Goal: Communication & Community: Share content

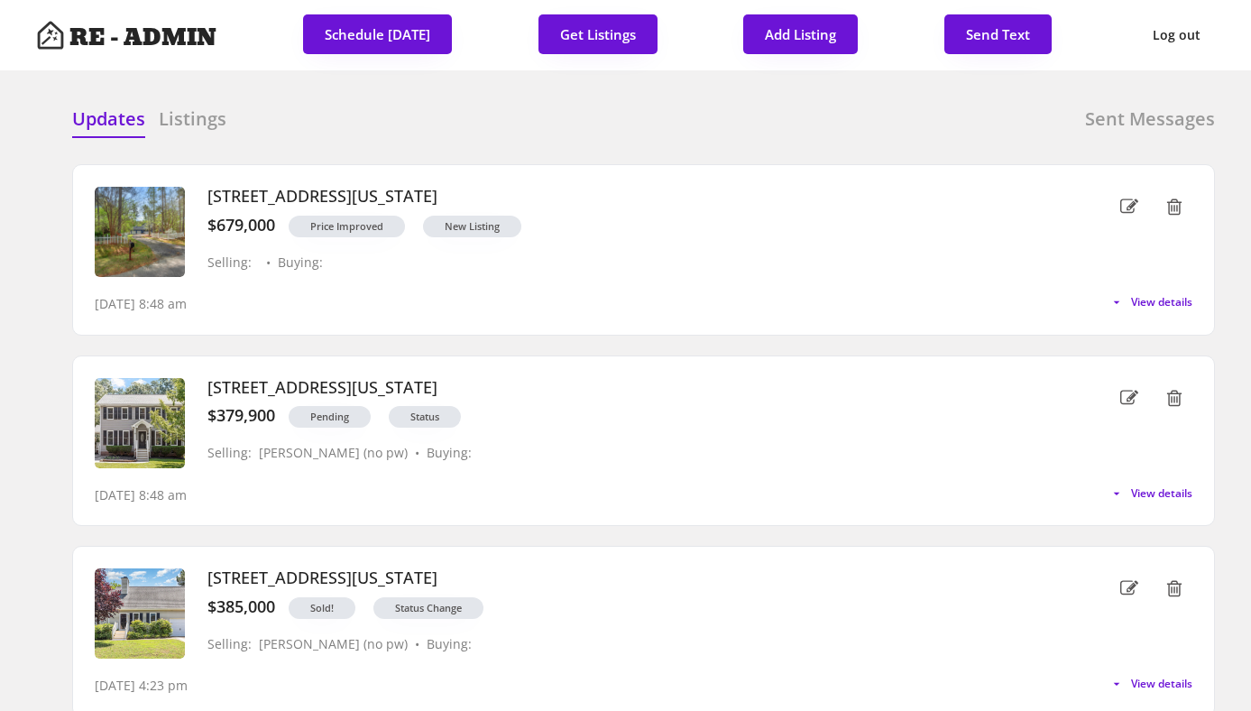
click at [761, 113] on div "Updates Listings Sent Messages" at bounding box center [643, 124] width 1143 height 36
click at [596, 36] on button "Get Listings" at bounding box center [597, 34] width 119 height 40
click at [574, 133] on div "Updates Listings Sent Messages" at bounding box center [643, 124] width 1143 height 36
click at [593, 31] on button "Get Listings" at bounding box center [597, 34] width 119 height 40
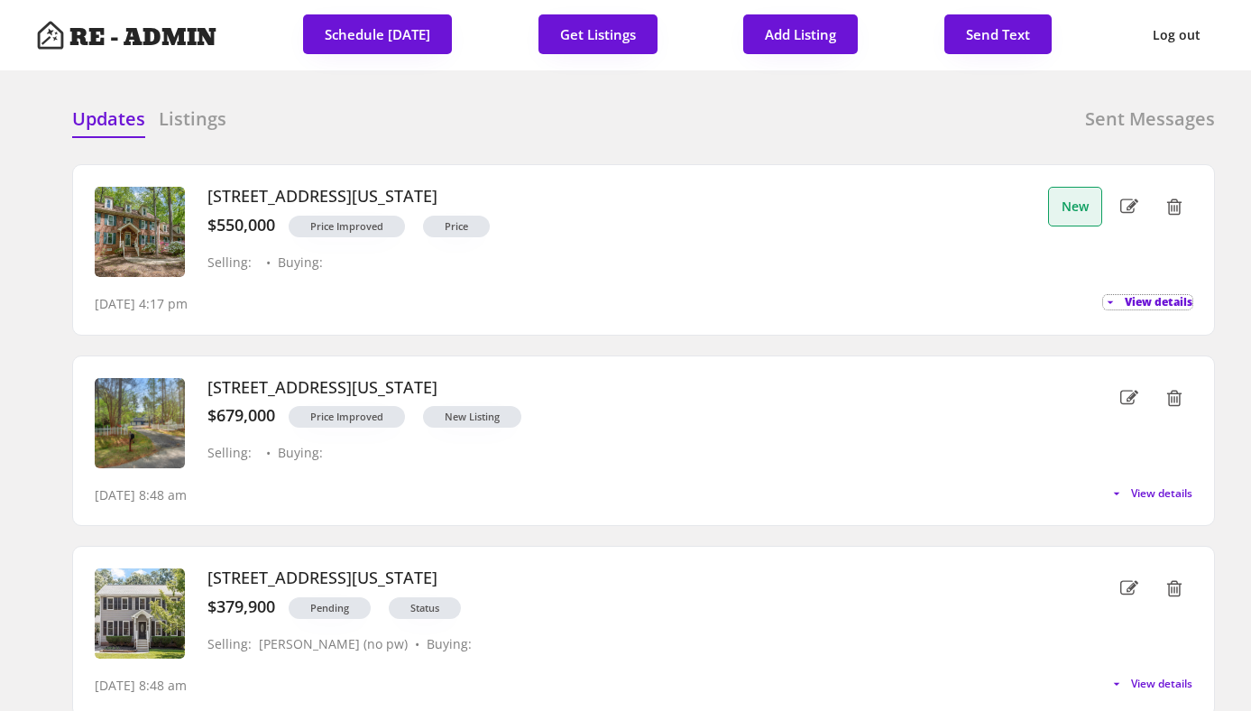
click at [1125, 303] on span "View details" at bounding box center [1159, 302] width 68 height 11
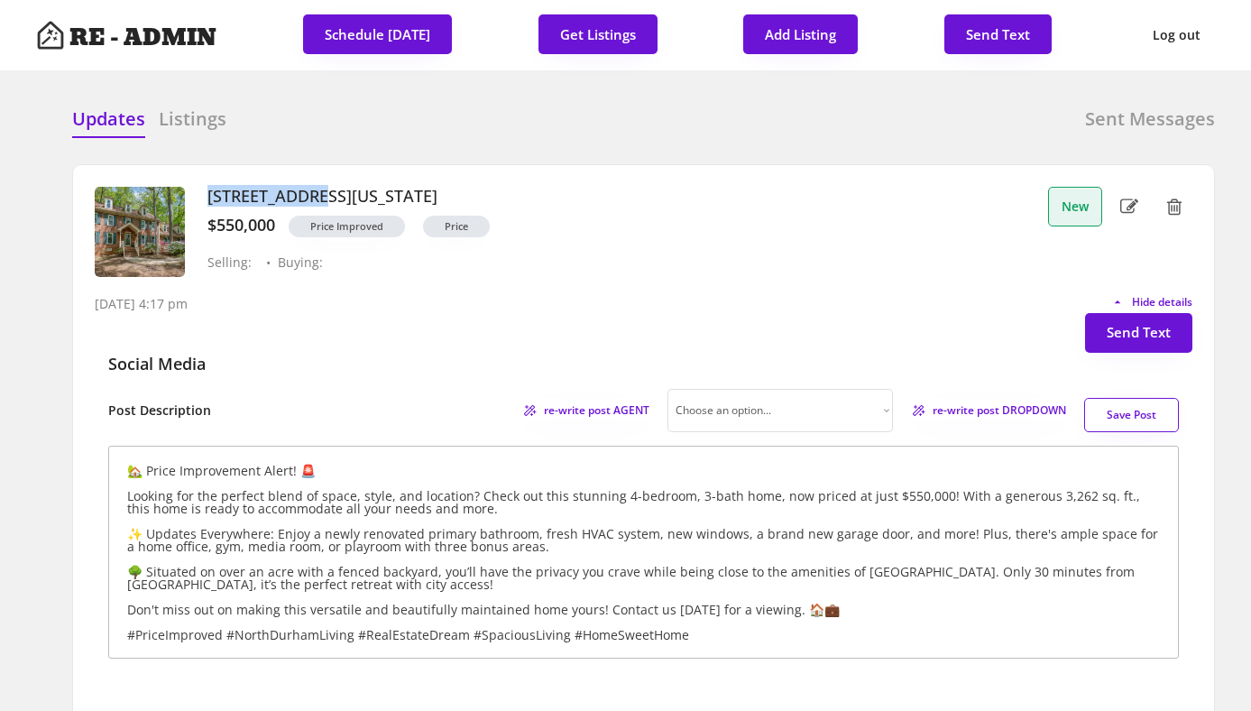
drag, startPoint x: 322, startPoint y: 195, endPoint x: 210, endPoint y: 194, distance: 111.8
click at [210, 194] on h3 "309 Appaloosa Trail, Bahama, North Carolina" at bounding box center [623, 197] width 832 height 20
copy h3 "309 Appaloosa"
click at [326, 302] on div "9/08/25, 4:17 pm Hide details" at bounding box center [644, 295] width 1098 height 36
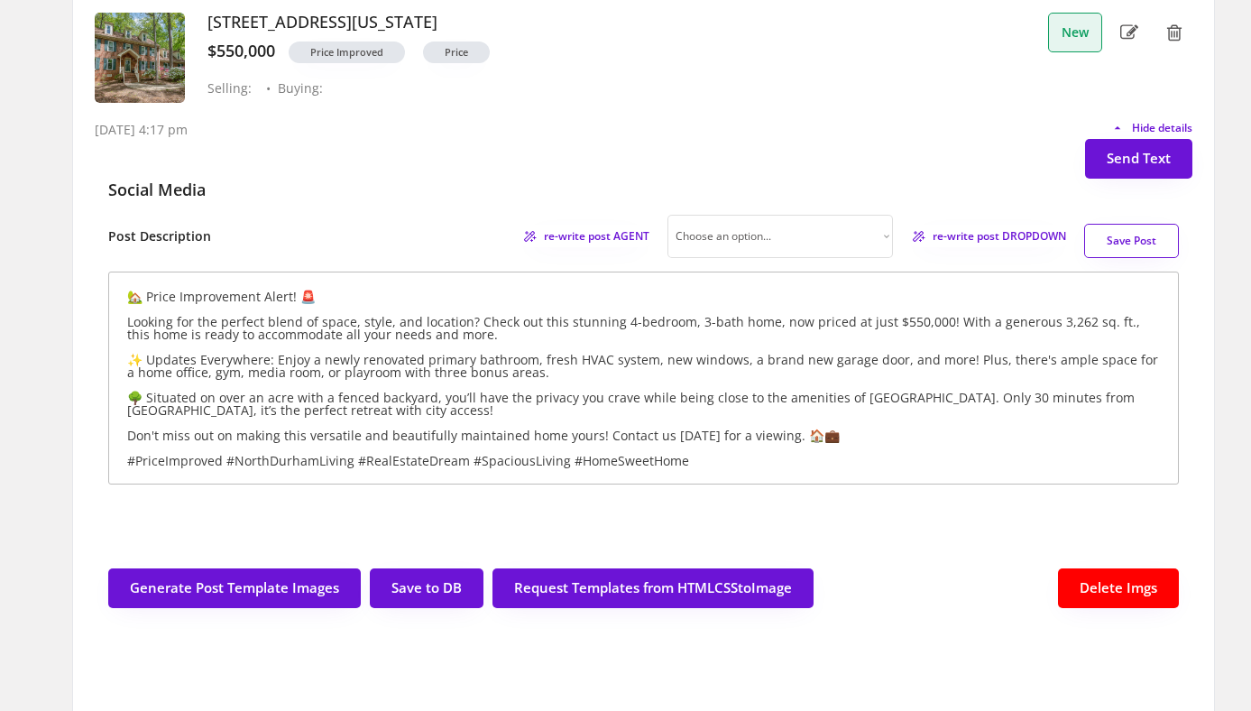
scroll to position [113, 0]
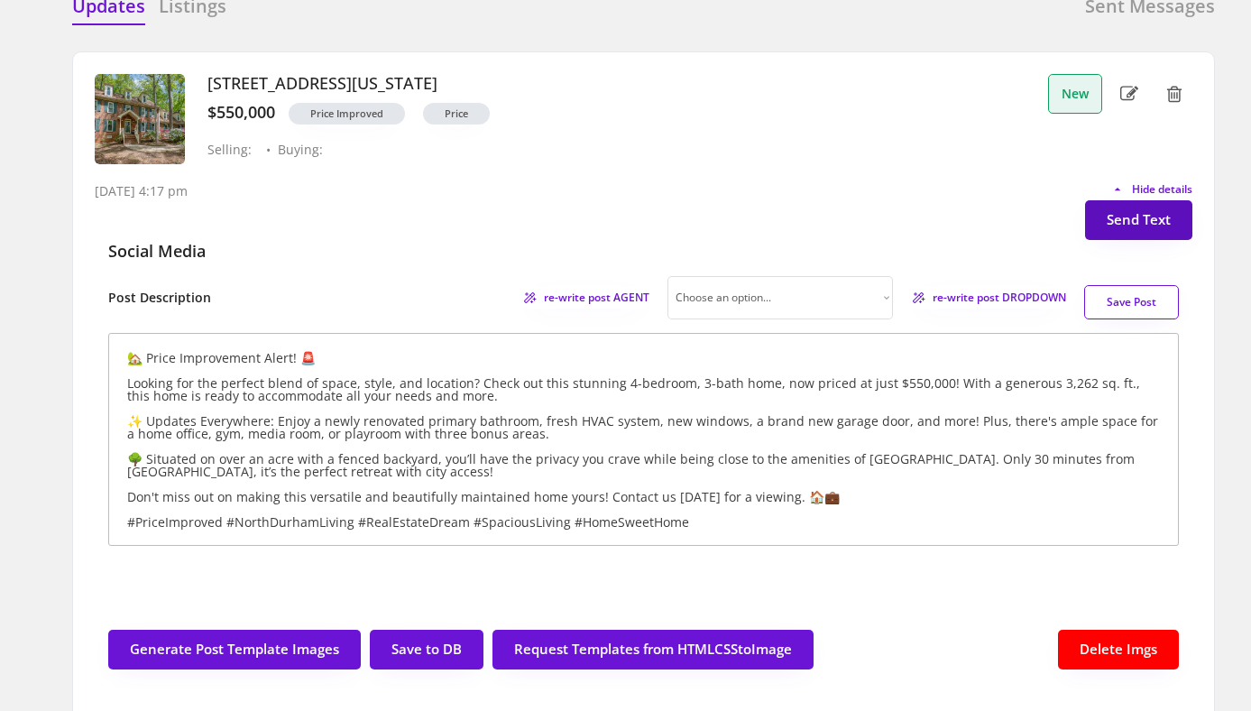
click at [1108, 225] on button "Send Text" at bounding box center [1138, 220] width 107 height 40
select select "raleigh"
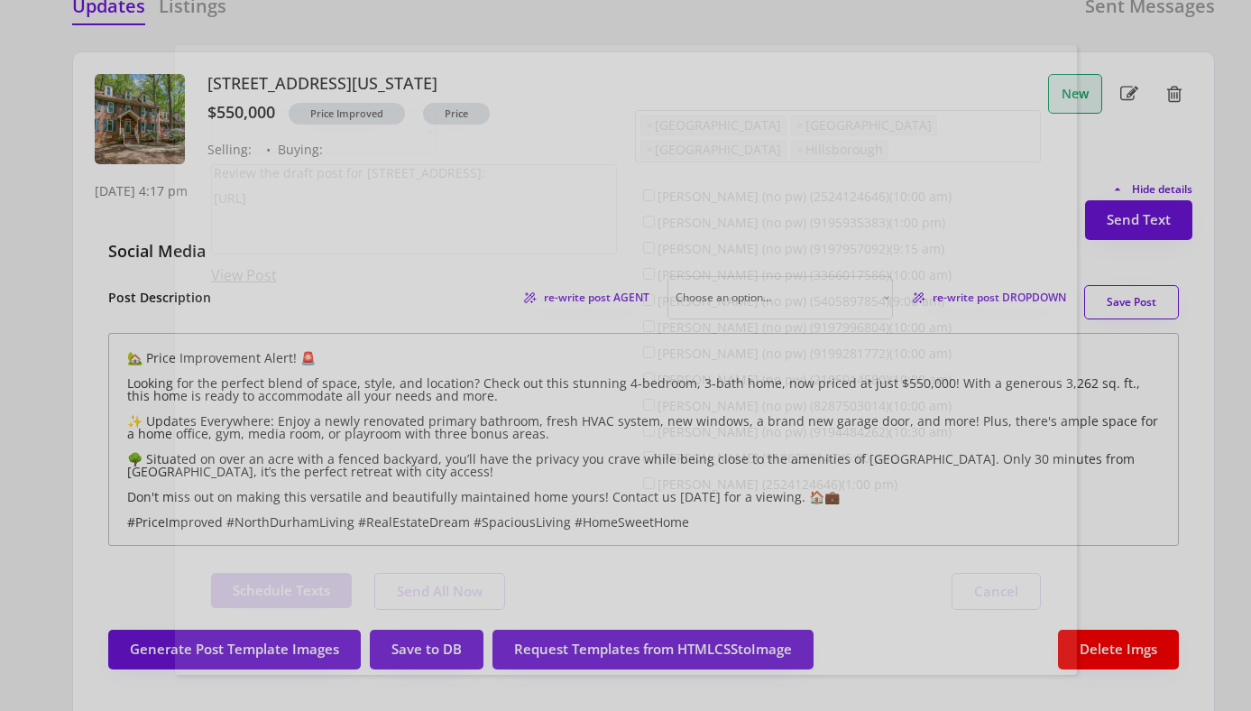
scroll to position [46, 0]
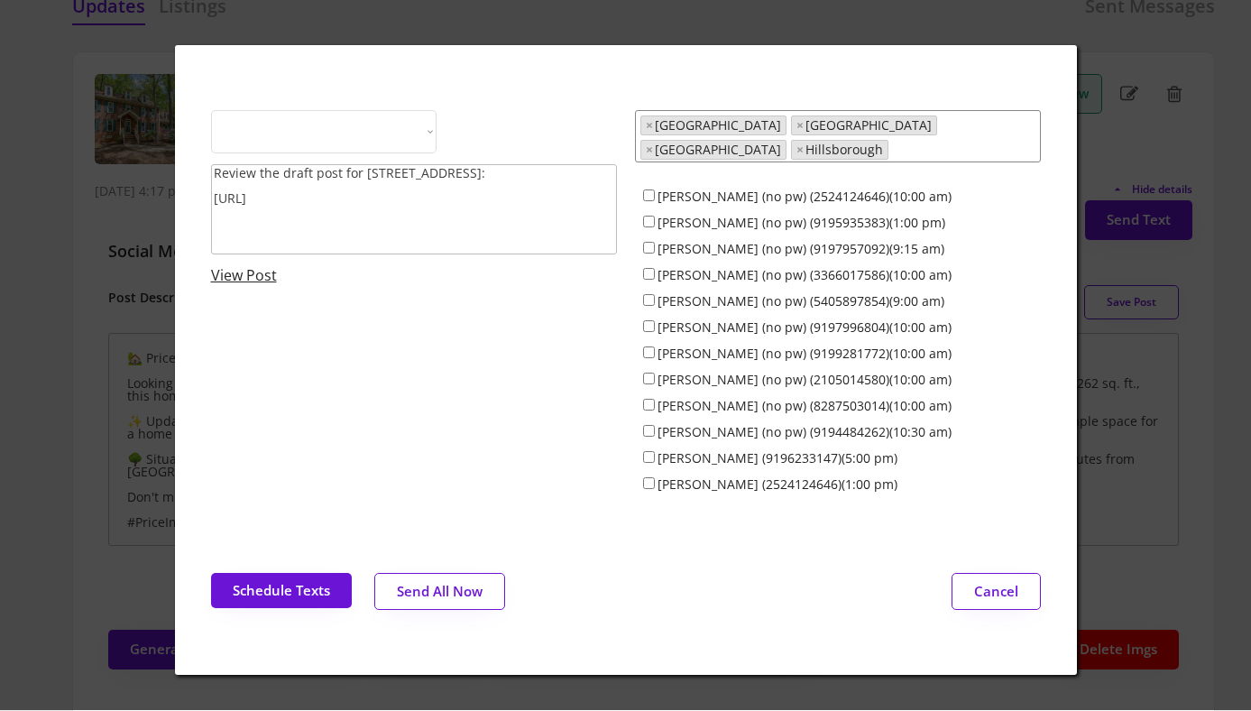
select select ""1348695171700984260__LOOKUP__1743599703321x142788062077753970""
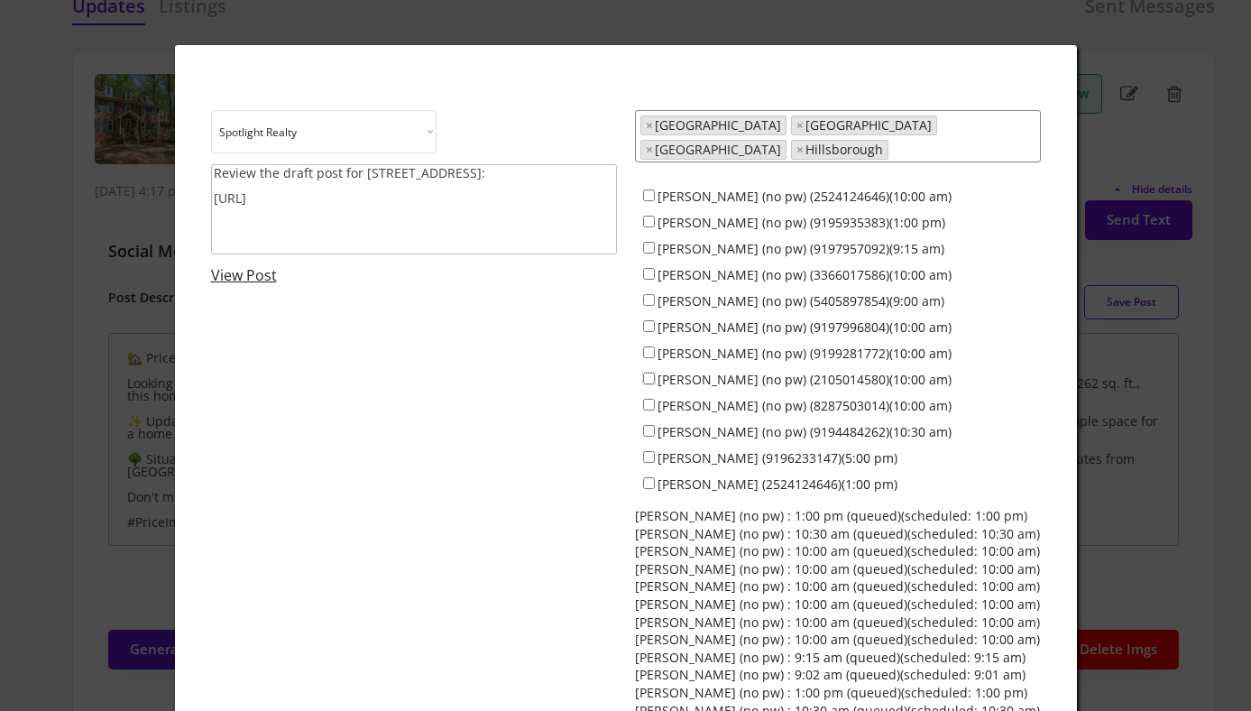
click at [648, 372] on input "Francisco Huizar (no pw) (2105014580)(10:00 am)" at bounding box center [649, 378] width 12 height 12
checkbox input "true"
click at [260, 280] on link "View Post" at bounding box center [244, 275] width 66 height 20
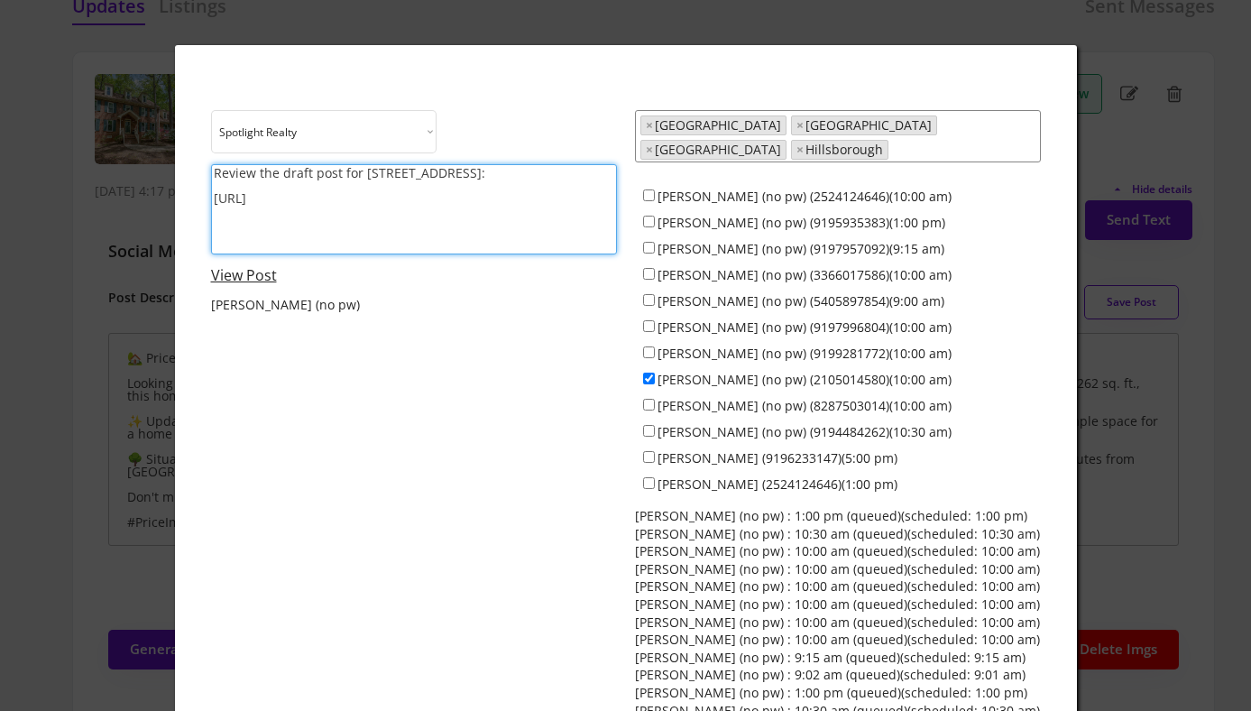
drag, startPoint x: 482, startPoint y: 171, endPoint x: 156, endPoint y: 164, distance: 326.5
click at [156, 164] on body "RE - ADMIN Schedule Sunday Get Listings Add Listing Send Text Log out Updates L…" at bounding box center [625, 242] width 1251 height 711
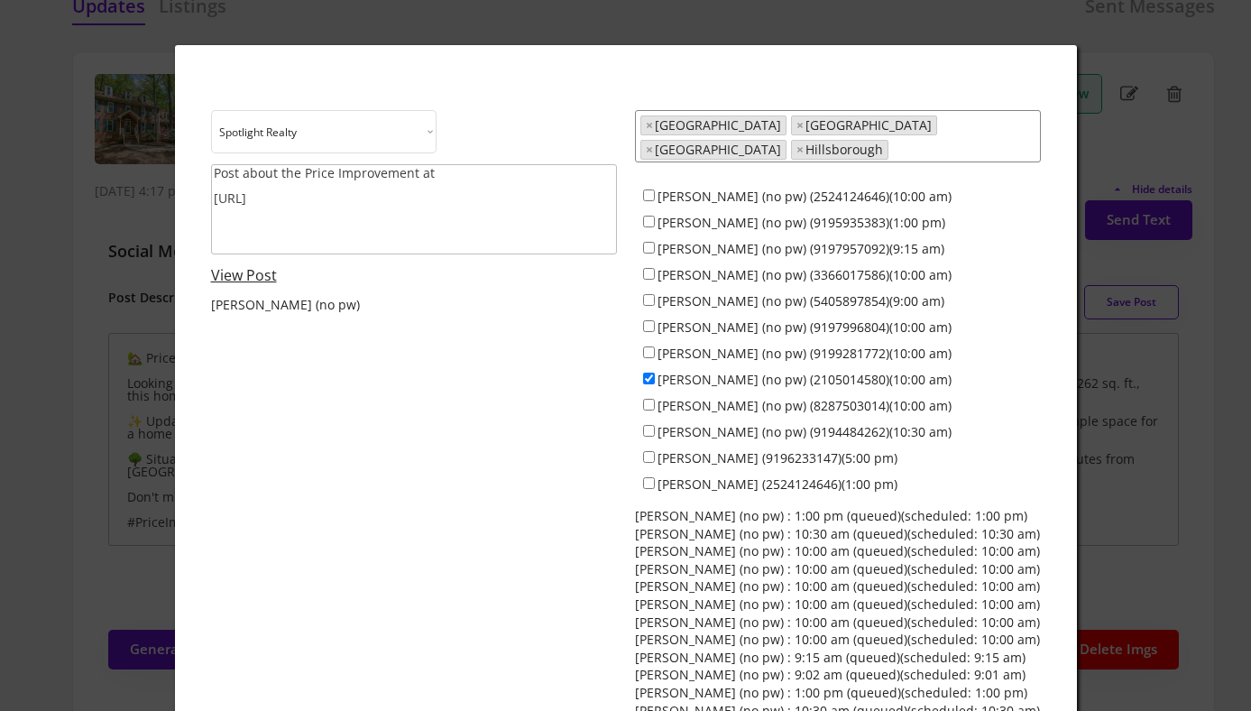
click at [435, 174] on textarea "Post about the Price Improvement at https://revealestate.ai/post/1757362653263x…" at bounding box center [414, 209] width 406 height 90
paste textarea "309 Appaloosa Trl"
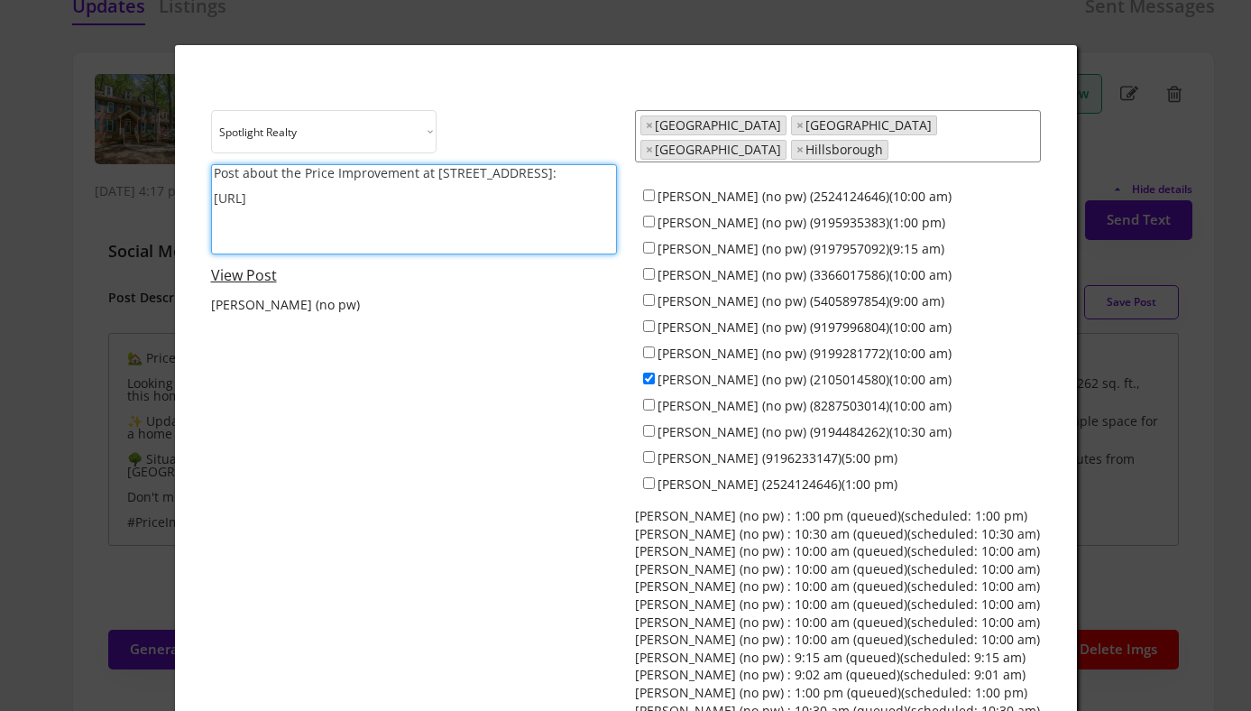
click at [427, 171] on textarea "Post about the Price Improvement at 309 Appaloosa Trl: https://revealestate.ai/…" at bounding box center [414, 209] width 406 height 90
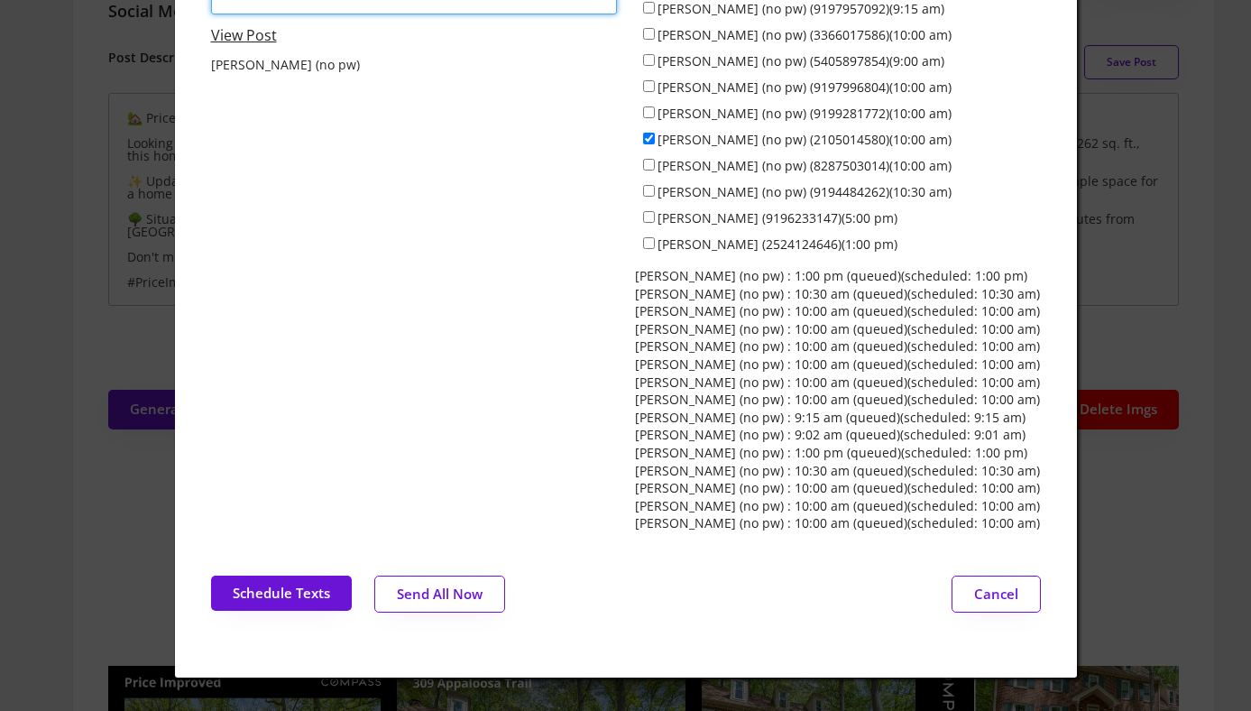
scroll to position [363, 0]
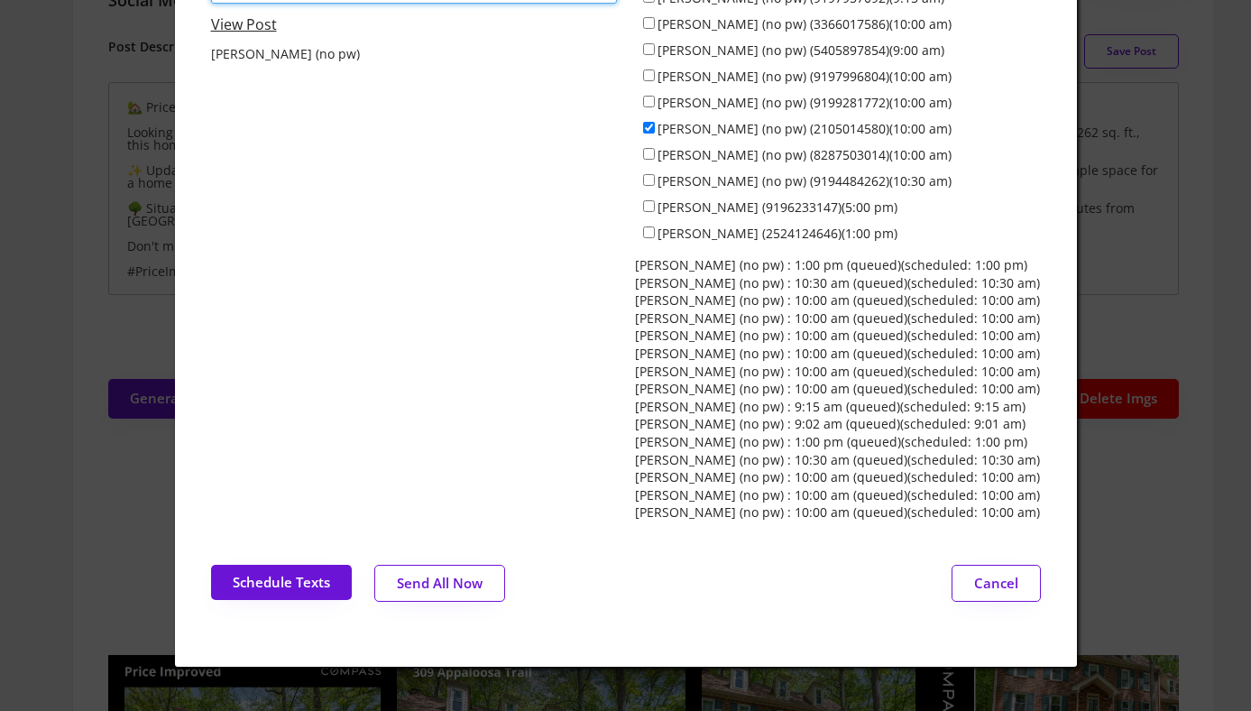
type textarea "Post about the Price Improvement for 309 Appaloosa Trl: https://revealestate.ai…"
click at [449, 565] on button "Send All Now" at bounding box center [439, 583] width 131 height 37
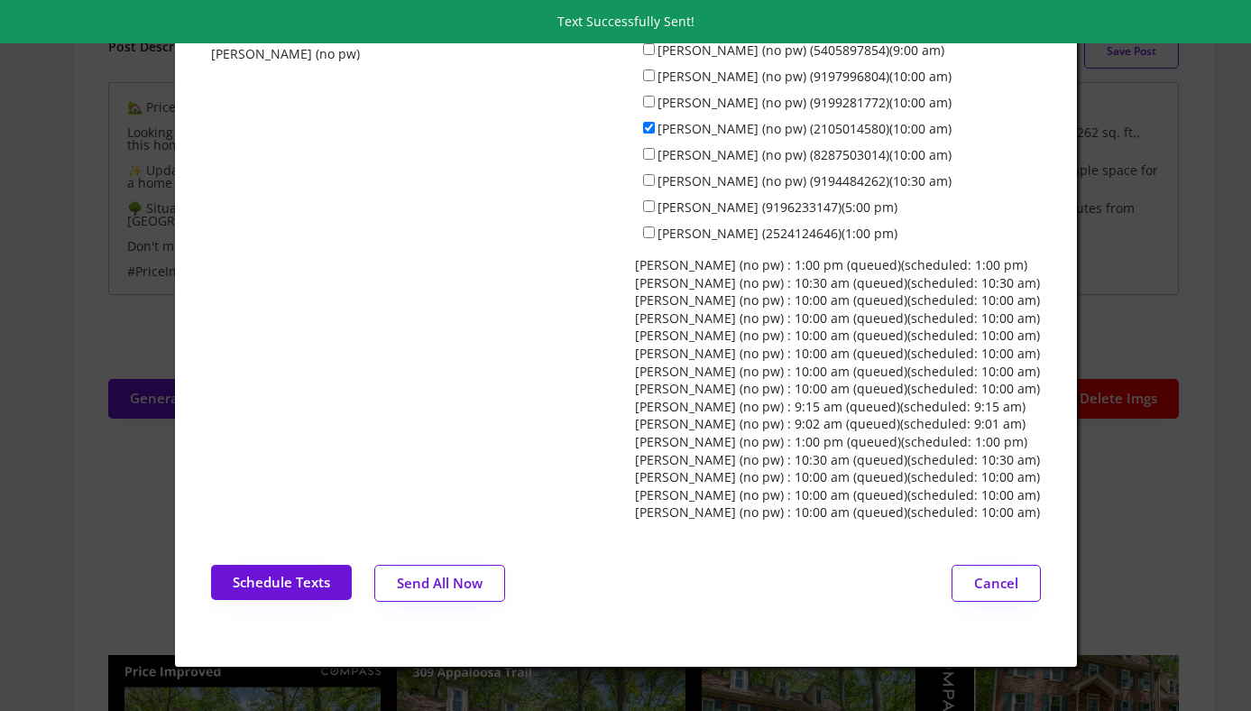
click at [88, 235] on div at bounding box center [625, 355] width 1251 height 711
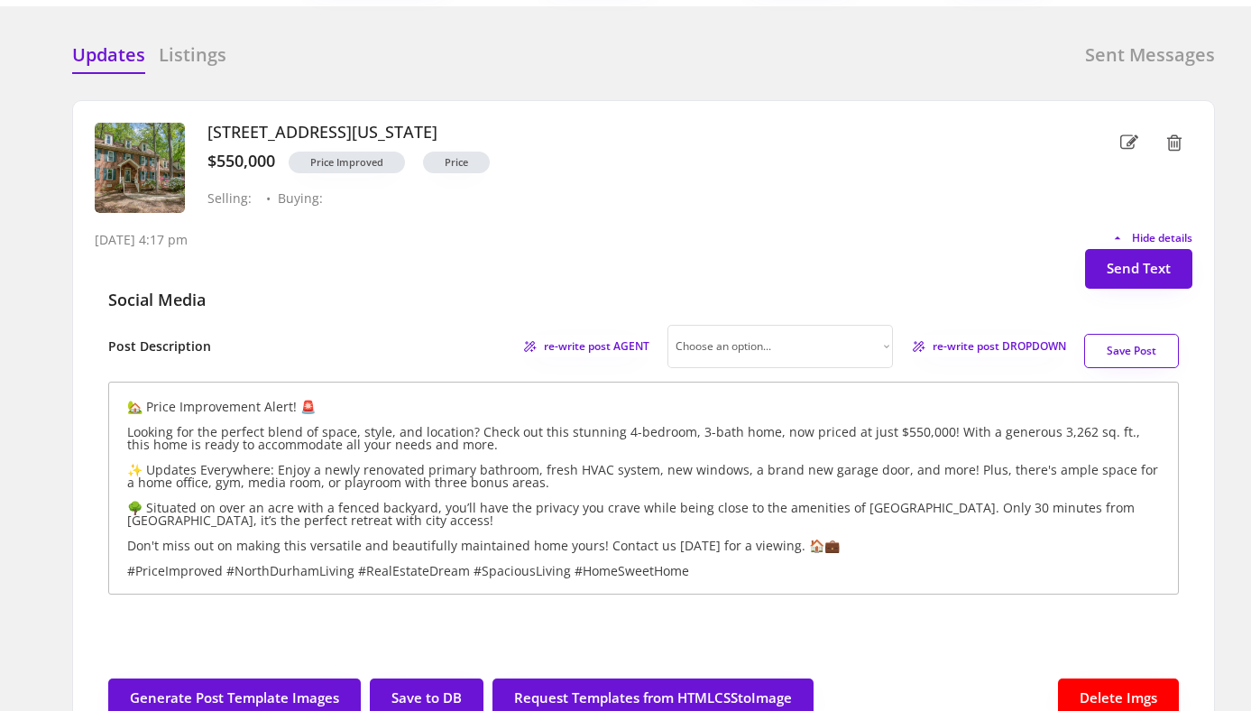
scroll to position [0, 0]
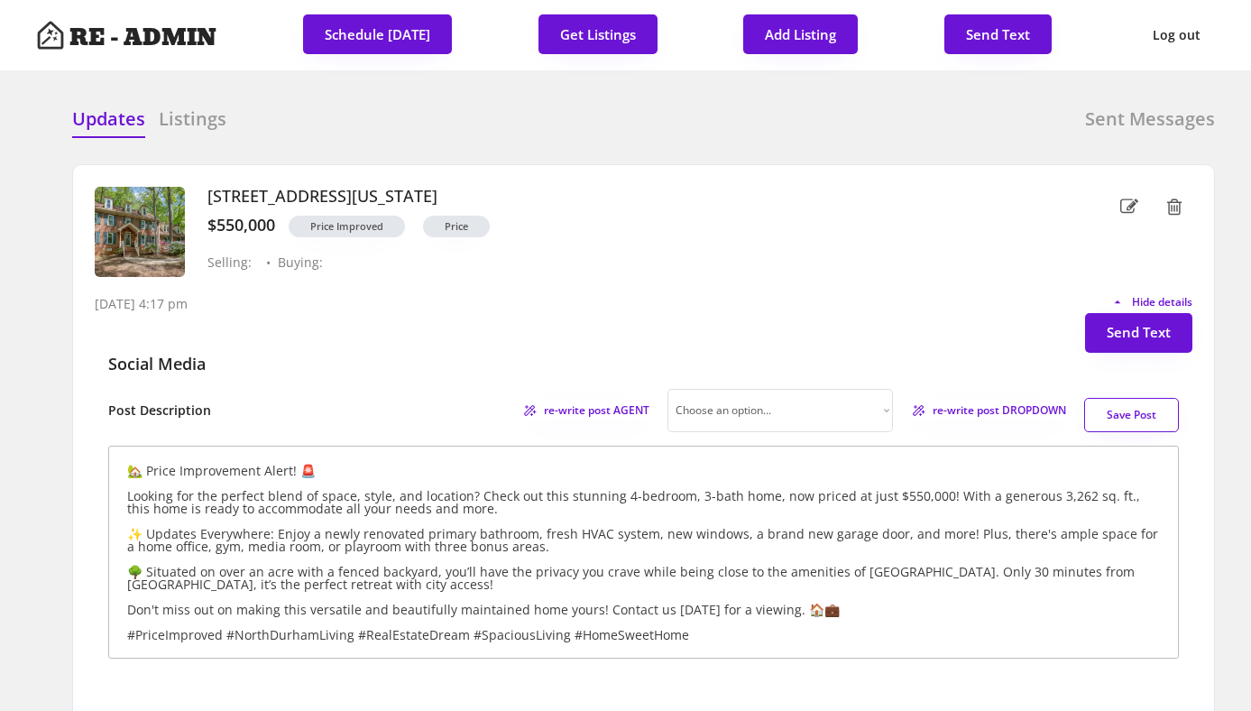
click at [528, 194] on h3 "309 Appaloosa Trail, Bahama, North Carolina" at bounding box center [623, 197] width 832 height 20
click at [1158, 306] on span "Hide details" at bounding box center [1159, 302] width 66 height 11
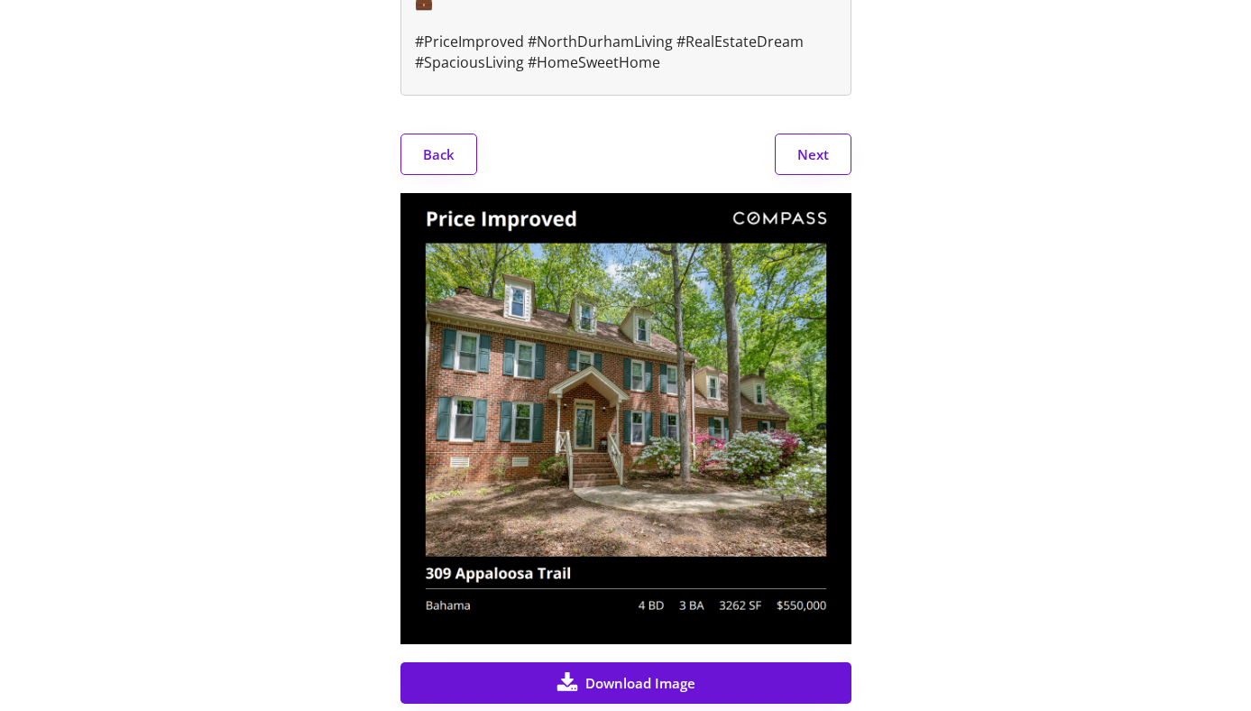
scroll to position [690, 0]
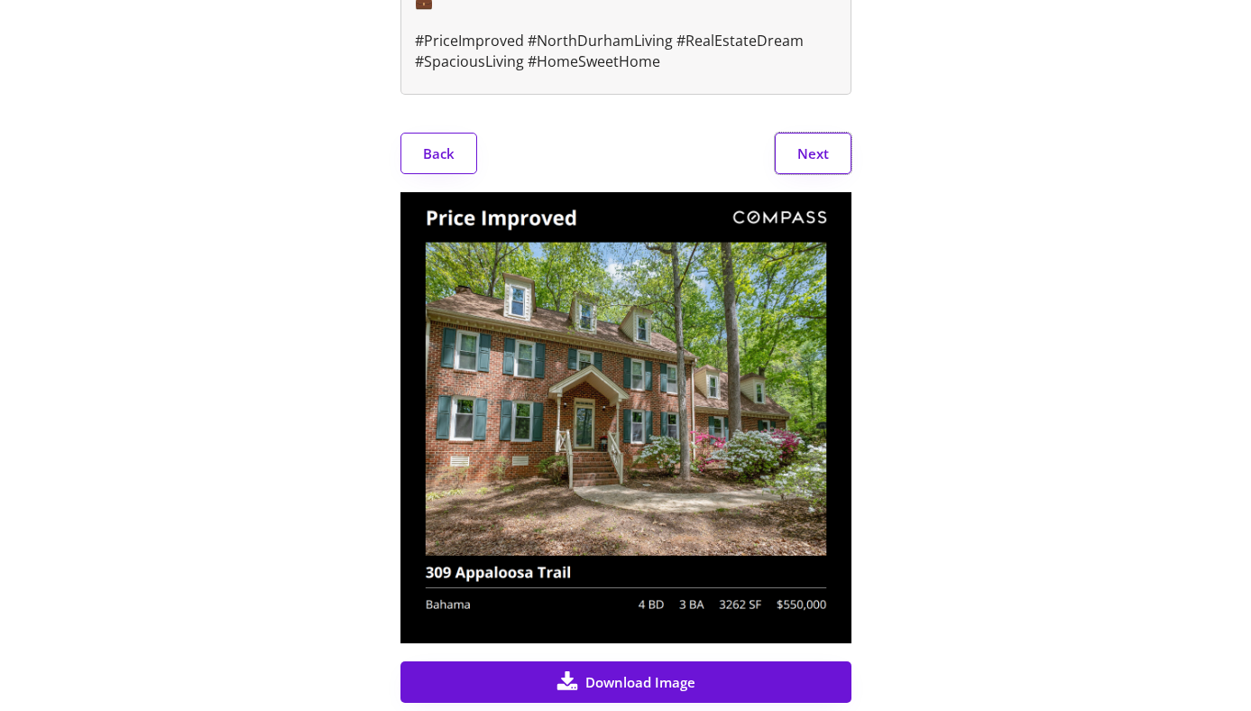
click at [817, 152] on button "Next" at bounding box center [813, 153] width 77 height 41
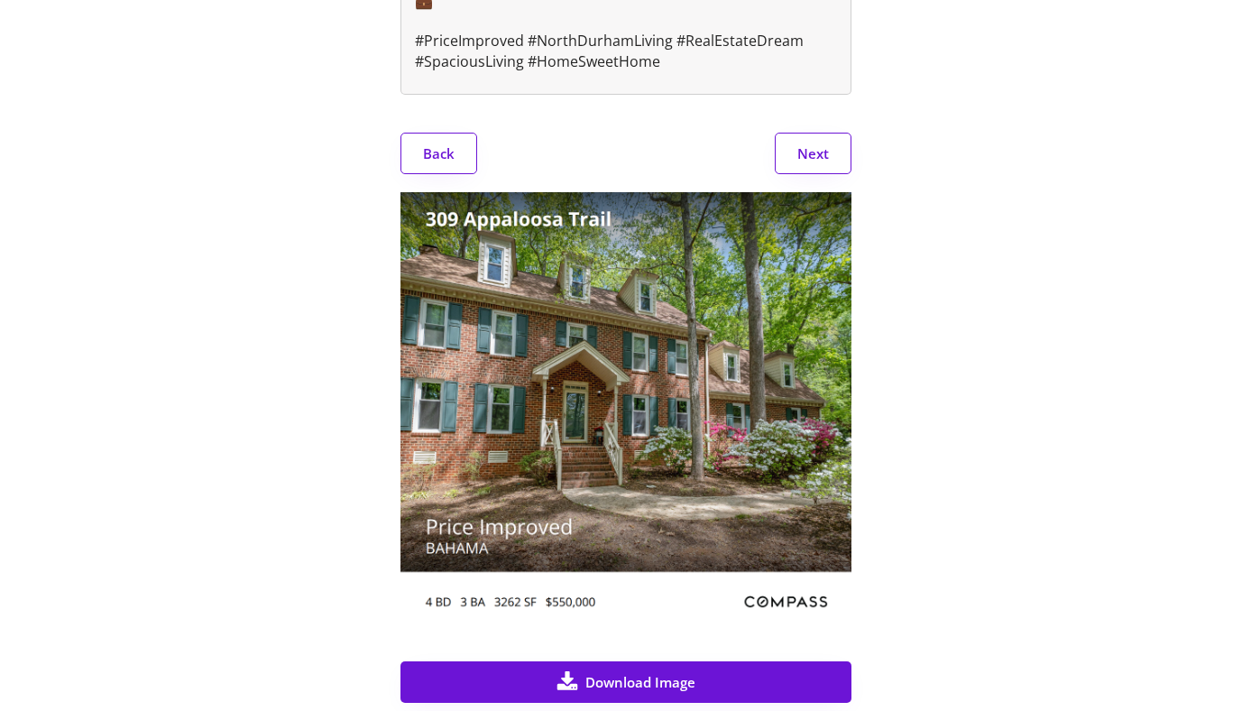
click at [817, 152] on button "Next" at bounding box center [813, 153] width 77 height 41
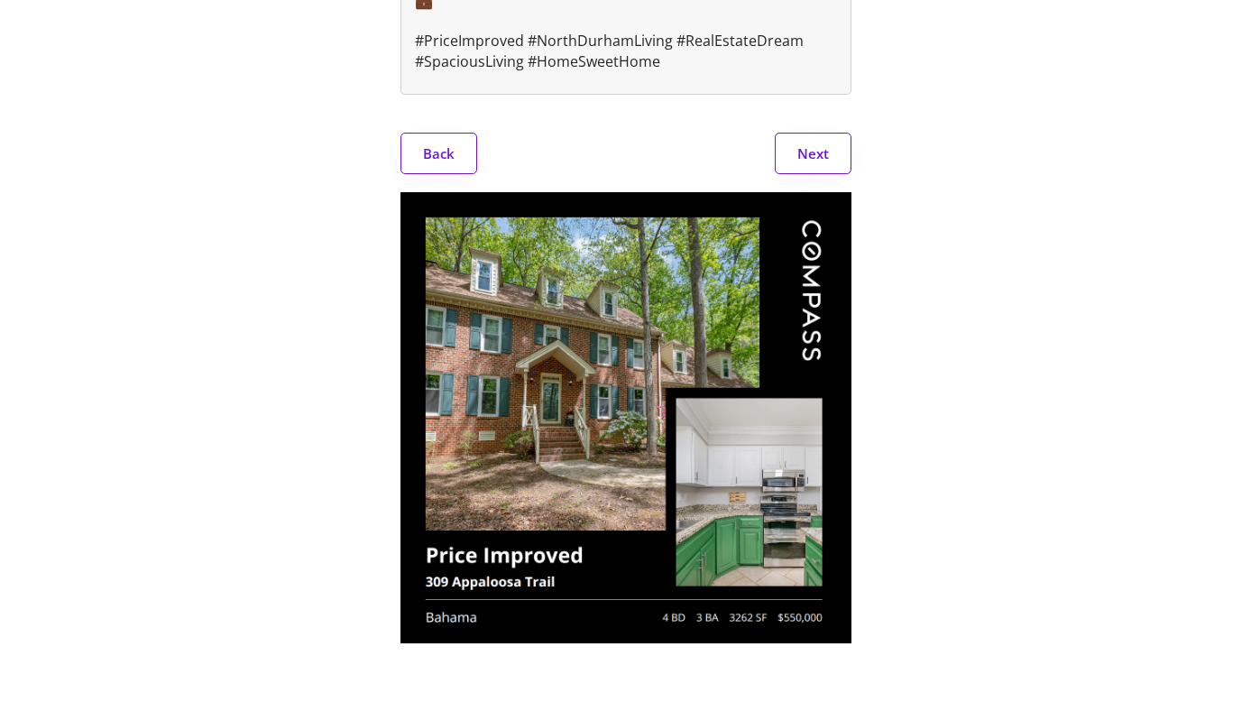
click at [817, 152] on button "Next" at bounding box center [813, 153] width 77 height 41
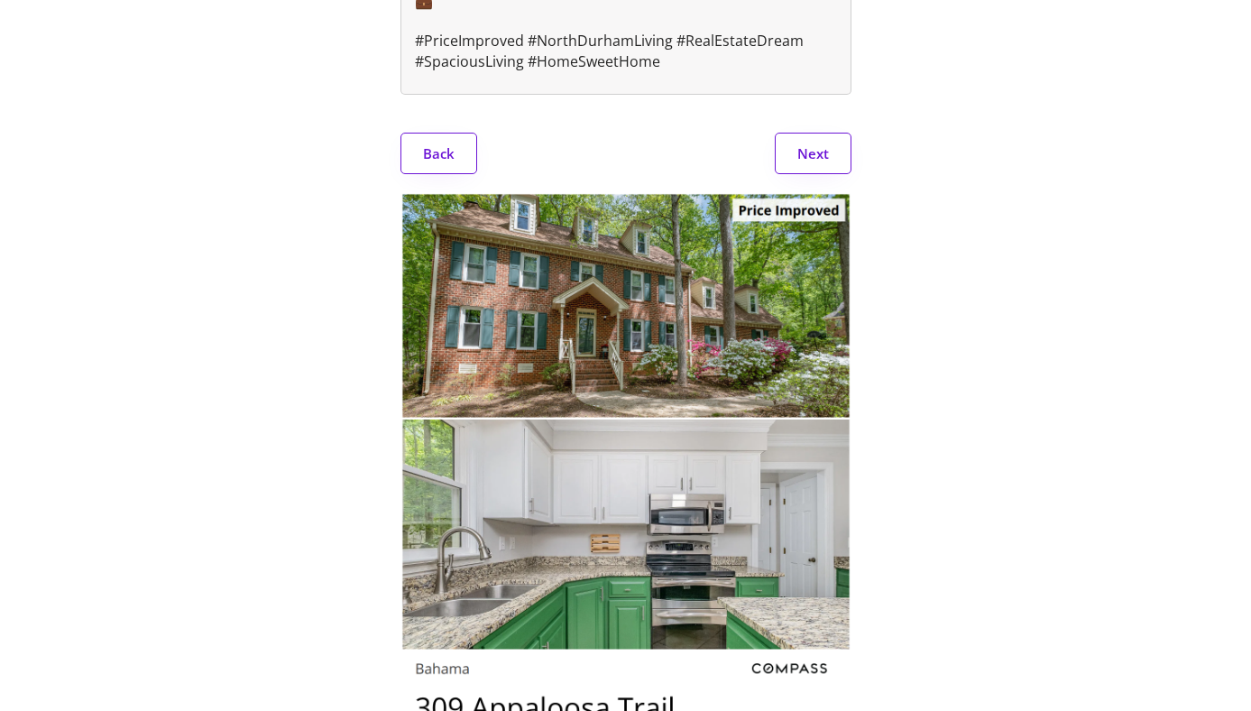
click at [817, 158] on button "Next" at bounding box center [813, 153] width 77 height 41
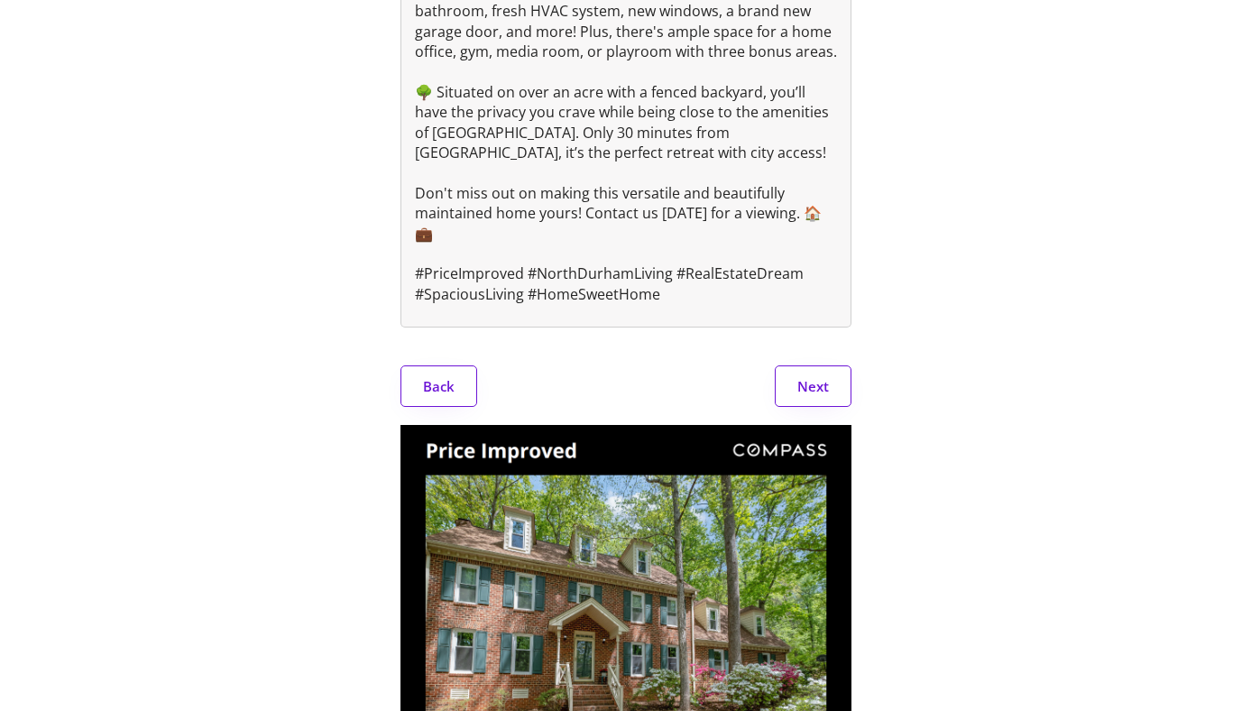
scroll to position [0, 0]
